Goal: Find specific page/section: Locate item on page

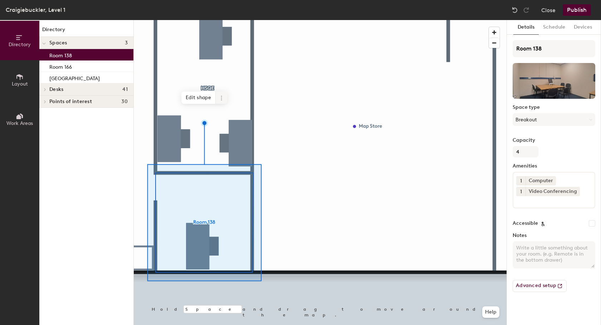
click at [221, 97] on icon at bounding box center [221, 98] width 6 height 6
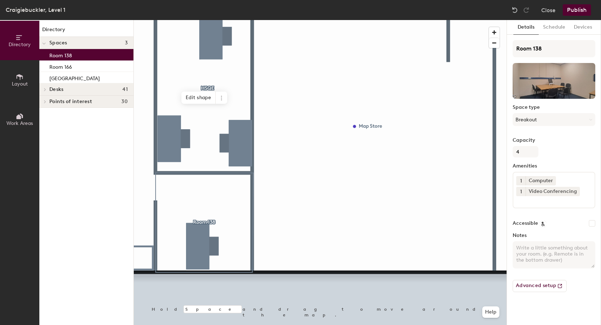
click at [45, 54] on div "Room 138" at bounding box center [86, 54] width 94 height 11
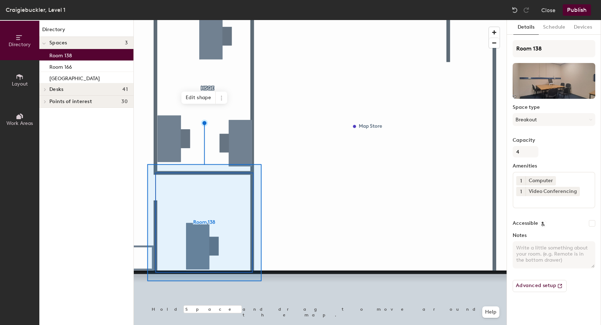
click at [46, 84] on div at bounding box center [43, 89] width 9 height 12
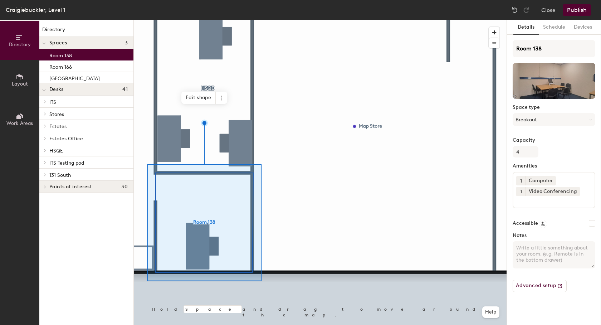
click at [43, 100] on span at bounding box center [44, 102] width 6 height 4
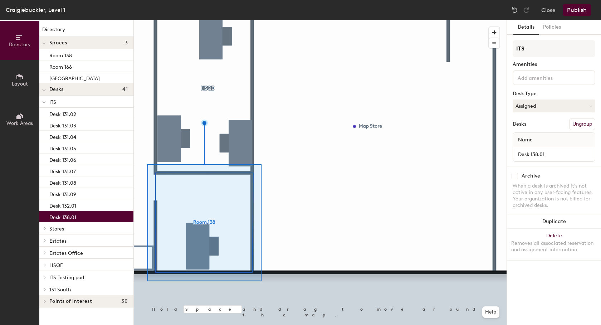
click at [63, 217] on p "Desk 138.01" at bounding box center [62, 216] width 27 height 8
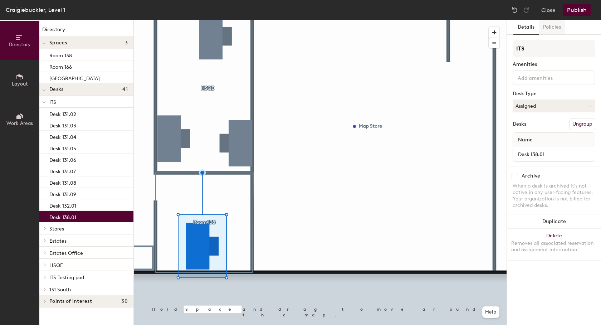
click at [547, 28] on button "Policies" at bounding box center [551, 27] width 26 height 15
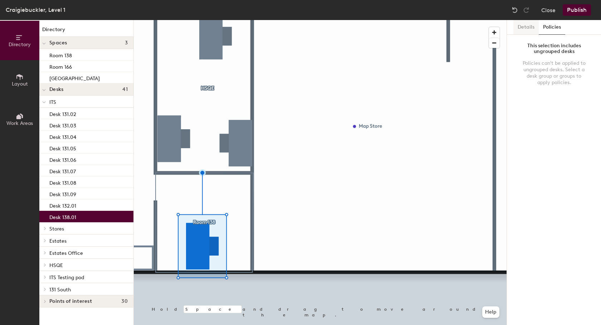
click at [525, 27] on button "Details" at bounding box center [525, 27] width 25 height 15
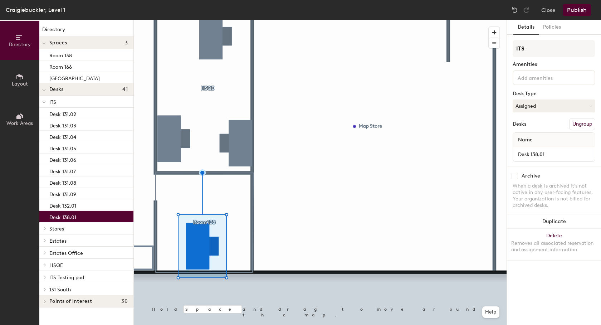
click at [62, 99] on p "ITS" at bounding box center [88, 101] width 78 height 9
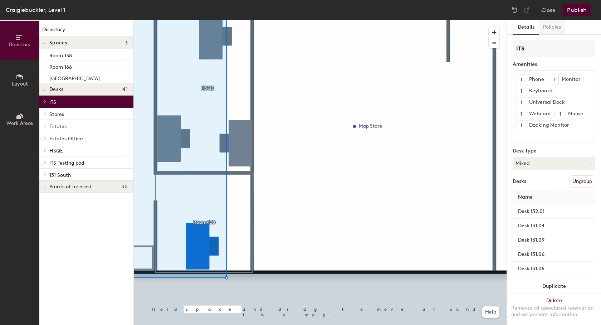
click at [547, 25] on button "Policies" at bounding box center [551, 27] width 26 height 15
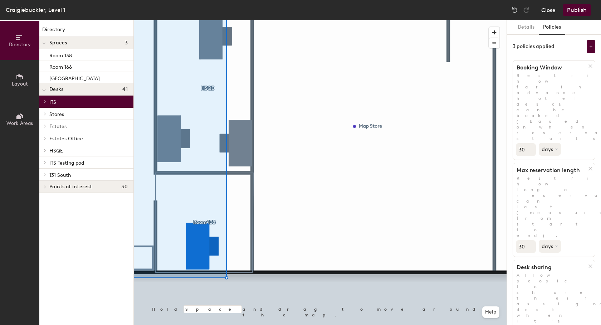
click at [554, 8] on button "Close" at bounding box center [548, 9] width 14 height 11
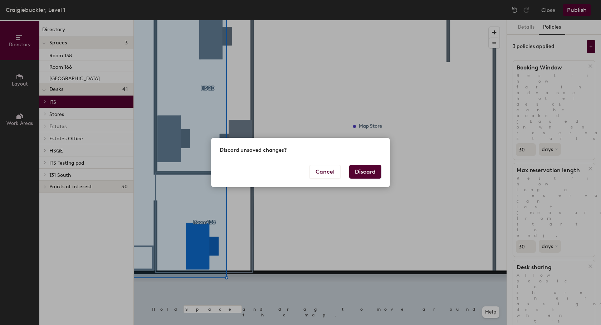
click at [363, 173] on button "Discard" at bounding box center [365, 172] width 32 height 14
